Goal: Browse casually

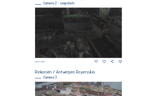
scroll to position [292, 0]
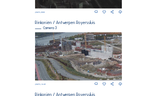
drag, startPoint x: 50, startPoint y: 48, endPoint x: 91, endPoint y: 70, distance: 46.1
click at [111, 74] on img at bounding box center [78, 56] width 87 height 49
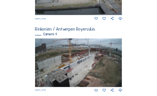
scroll to position [372, 0]
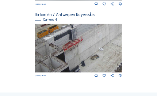
drag, startPoint x: 51, startPoint y: 49, endPoint x: 105, endPoint y: 65, distance: 56.3
click at [105, 65] on img at bounding box center [78, 48] width 87 height 49
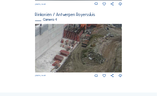
drag, startPoint x: 97, startPoint y: 39, endPoint x: 85, endPoint y: 94, distance: 56.4
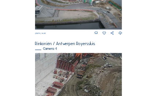
scroll to position [343, 0]
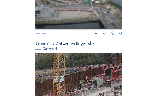
drag, startPoint x: 73, startPoint y: 58, endPoint x: 116, endPoint y: 95, distance: 55.7
click at [116, 95] on img at bounding box center [78, 77] width 87 height 49
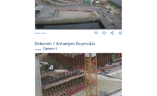
drag, startPoint x: 111, startPoint y: 70, endPoint x: 102, endPoint y: 67, distance: 9.0
click at [120, 62] on img at bounding box center [78, 77] width 87 height 49
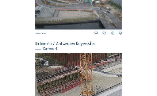
drag, startPoint x: 80, startPoint y: 80, endPoint x: 69, endPoint y: 78, distance: 11.4
click at [69, 78] on img at bounding box center [78, 77] width 87 height 49
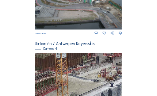
drag, startPoint x: 63, startPoint y: 79, endPoint x: 30, endPoint y: 87, distance: 33.8
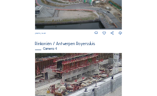
drag, startPoint x: 85, startPoint y: 79, endPoint x: 61, endPoint y: 89, distance: 25.5
click at [57, 88] on img at bounding box center [78, 77] width 87 height 49
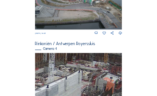
drag, startPoint x: 96, startPoint y: 79, endPoint x: 31, endPoint y: 87, distance: 65.5
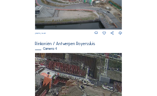
drag, startPoint x: 89, startPoint y: 82, endPoint x: 34, endPoint y: 74, distance: 56.4
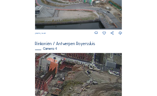
drag, startPoint x: 43, startPoint y: 79, endPoint x: 51, endPoint y: 65, distance: 16.2
click at [51, 65] on img at bounding box center [78, 77] width 87 height 49
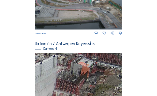
drag, startPoint x: 53, startPoint y: 68, endPoint x: 85, endPoint y: 72, distance: 32.0
click at [85, 72] on img at bounding box center [78, 77] width 87 height 49
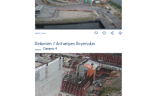
drag, startPoint x: 73, startPoint y: 69, endPoint x: 86, endPoint y: 73, distance: 13.6
click at [86, 73] on img at bounding box center [78, 77] width 87 height 49
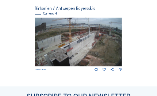
scroll to position [361, 0]
